Goal: Task Accomplishment & Management: Complete application form

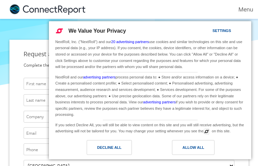
type input "iromejigox241@gmail.com"
type input "rhkYNBVmXOul"
type input "YrjpdtsnHJ"
type input "jlrzDimFgxwHIYK"
type input "YajYAQCbjshLHri"
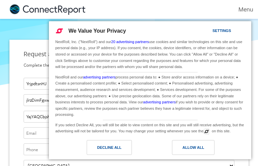
type input "iromejigox241@gmail.com"
type input "2412414960"
